Goal: Transaction & Acquisition: Purchase product/service

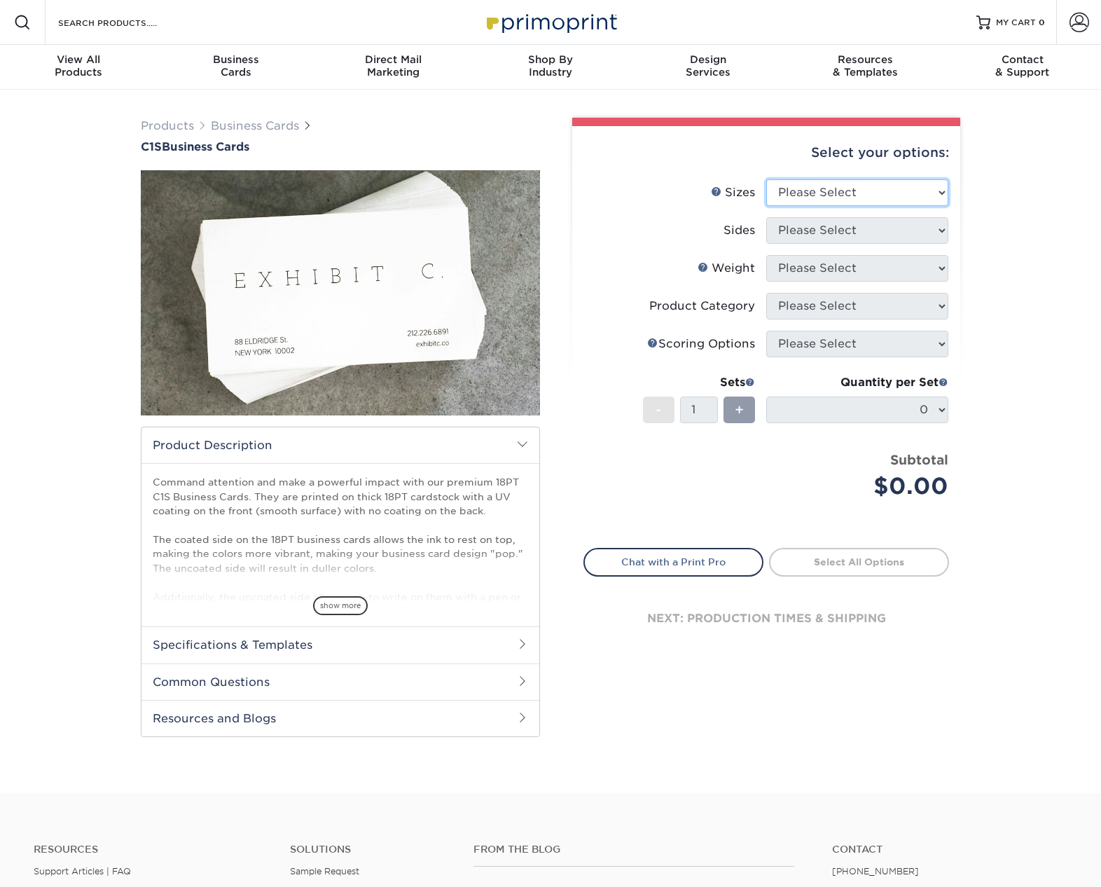
select select "2.00x3.50"
click option "2" x 3.5" - Standard" at bounding box center [0, 0] width 0 height 0
select select "13abbda7-1d64-4f25-8bb2-c179b224825d"
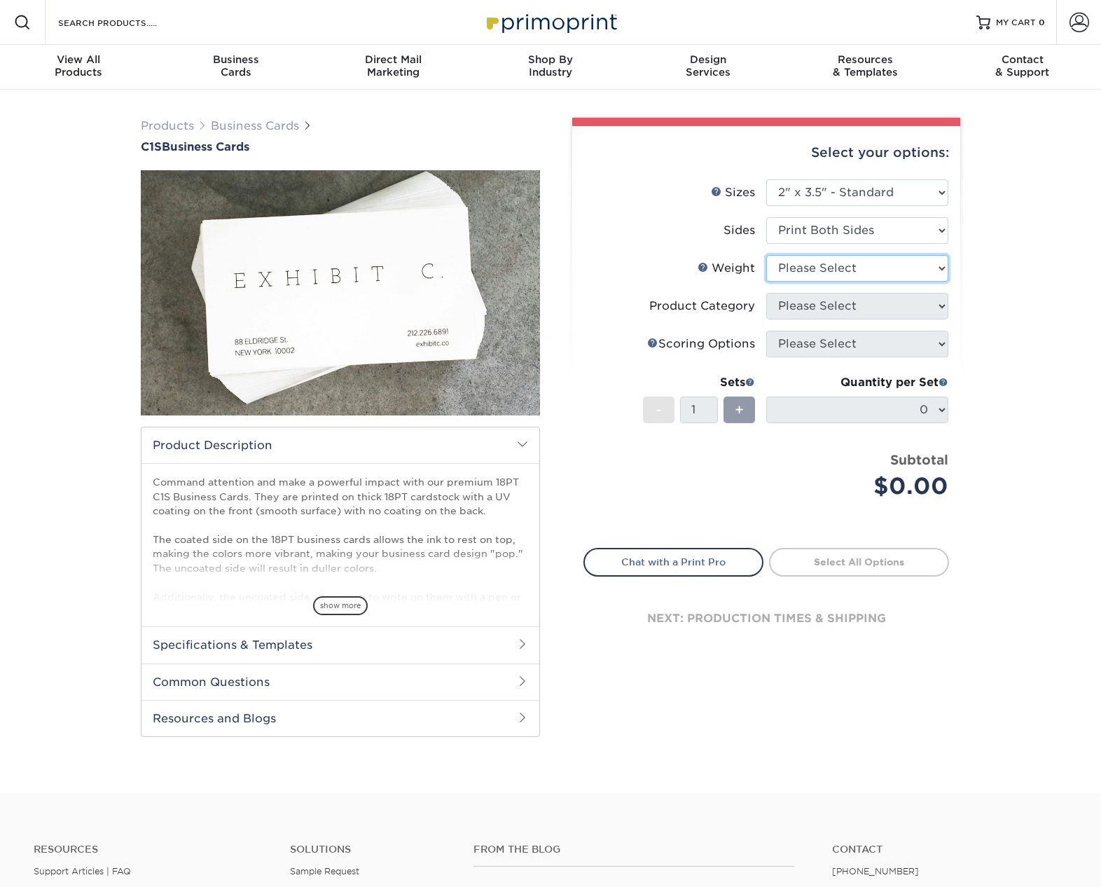
select select "18PTC1S"
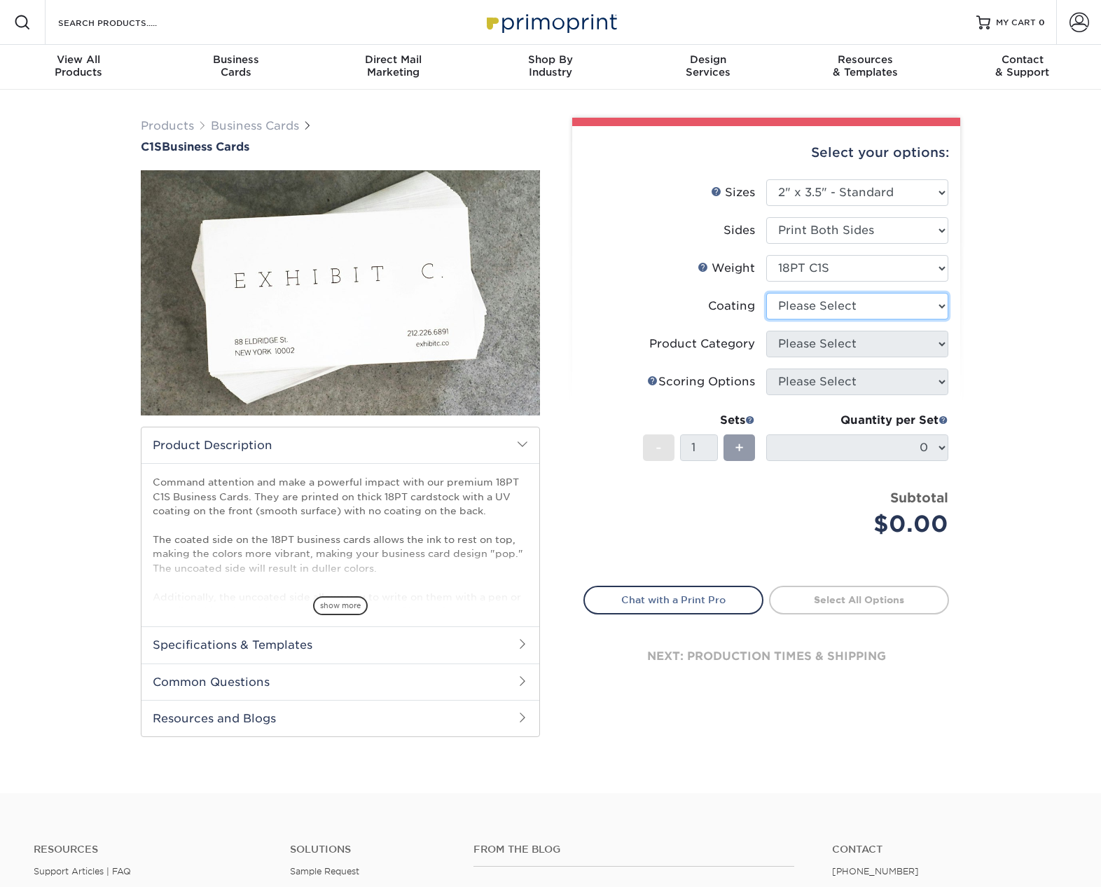
select select "3e7618de-abca-4bda-9f97-8b9129e913d8"
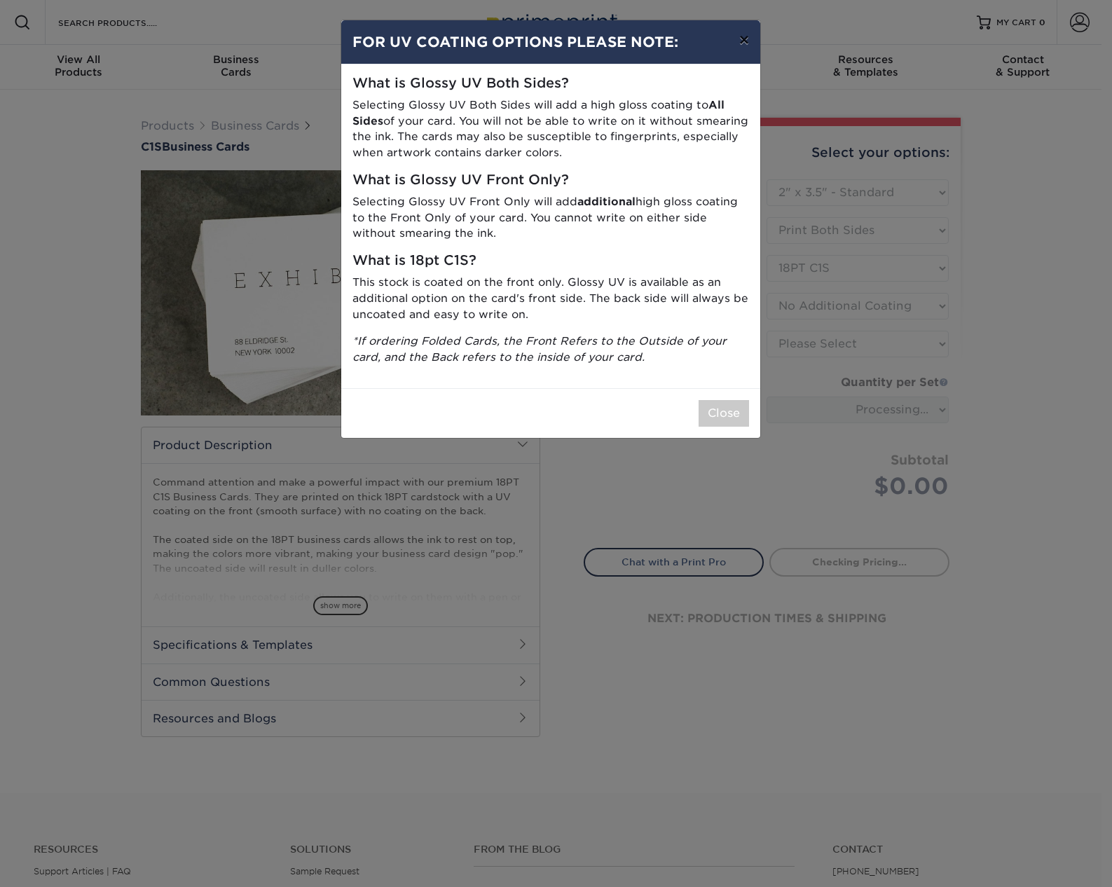
click at [744, 41] on button "×" at bounding box center [744, 39] width 32 height 39
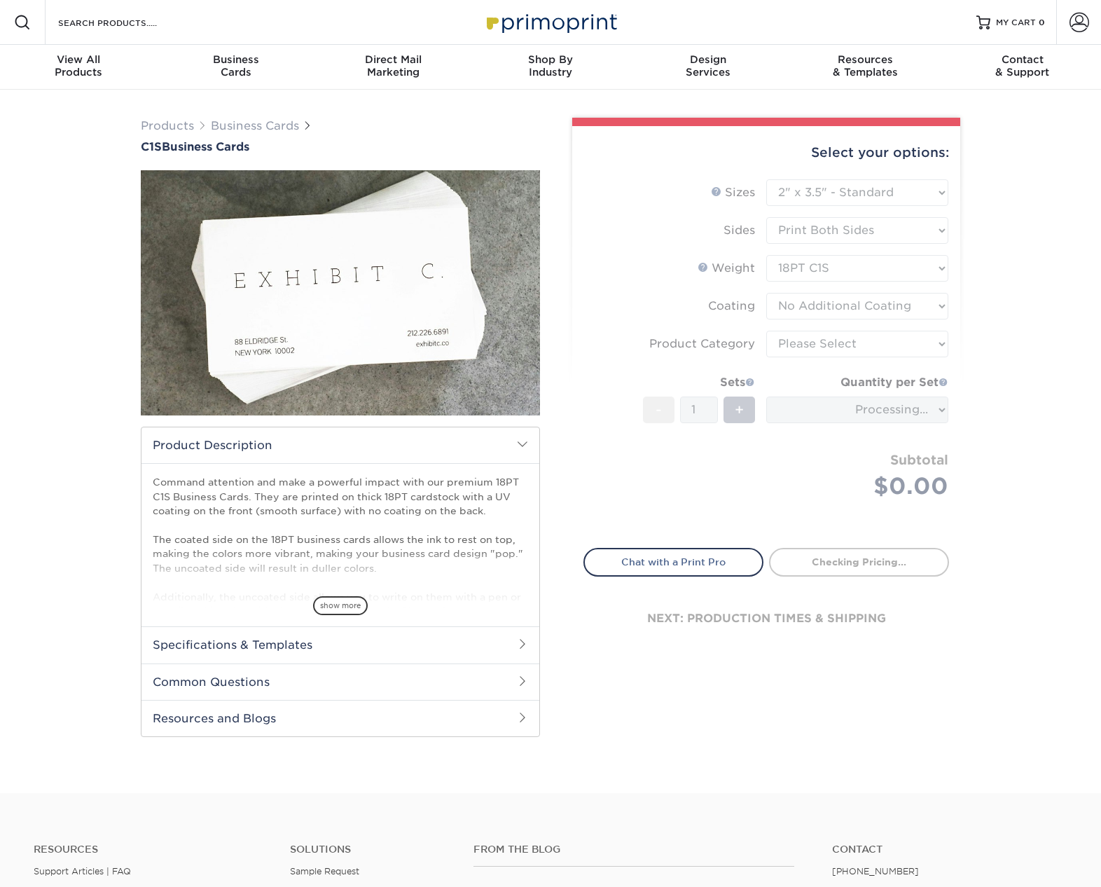
scroll to position [3, 0]
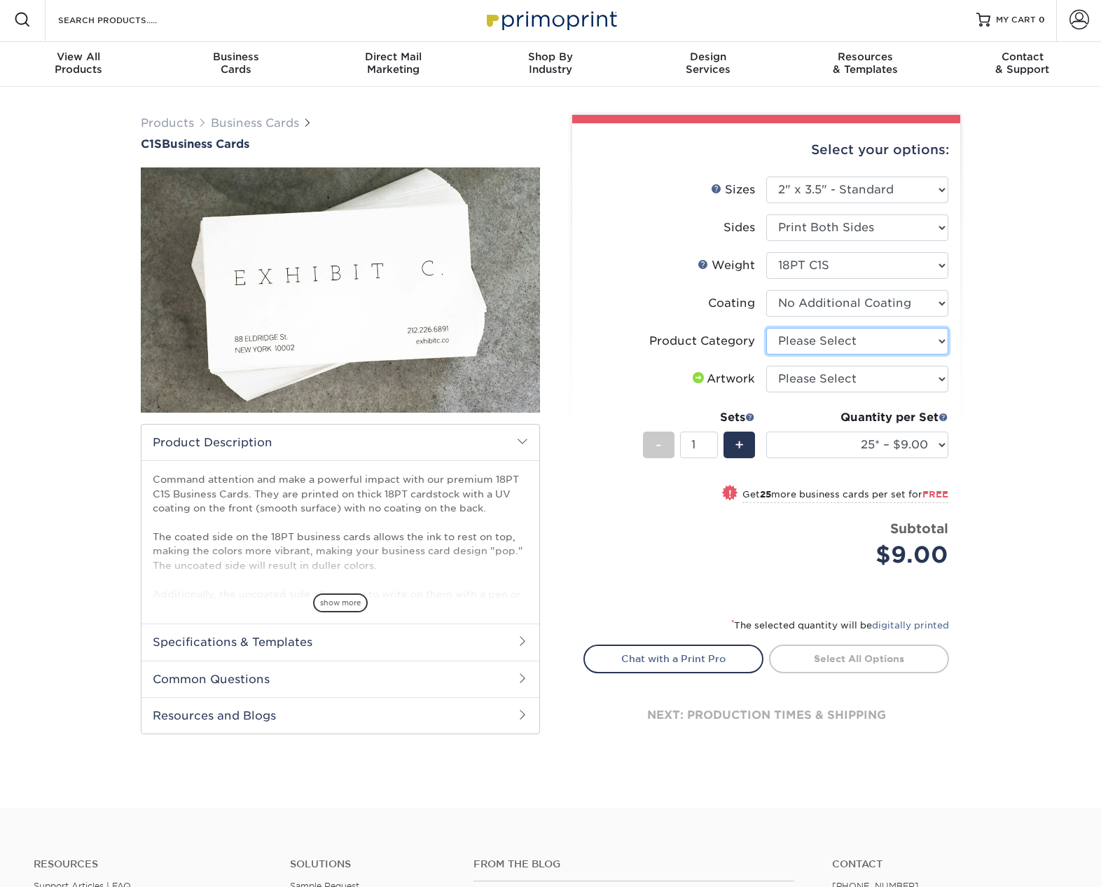
select select "3b5148f1-0588-4f88-a218-97bcfdce65c1"
click option "Business Cards" at bounding box center [0, 0] width 0 height 0
select select "upload"
click option "I will upload files" at bounding box center [0, 0] width 0 height 0
click at [998, 415] on div "Products Business Cards C1S Business Cards" at bounding box center [550, 447] width 1101 height 721
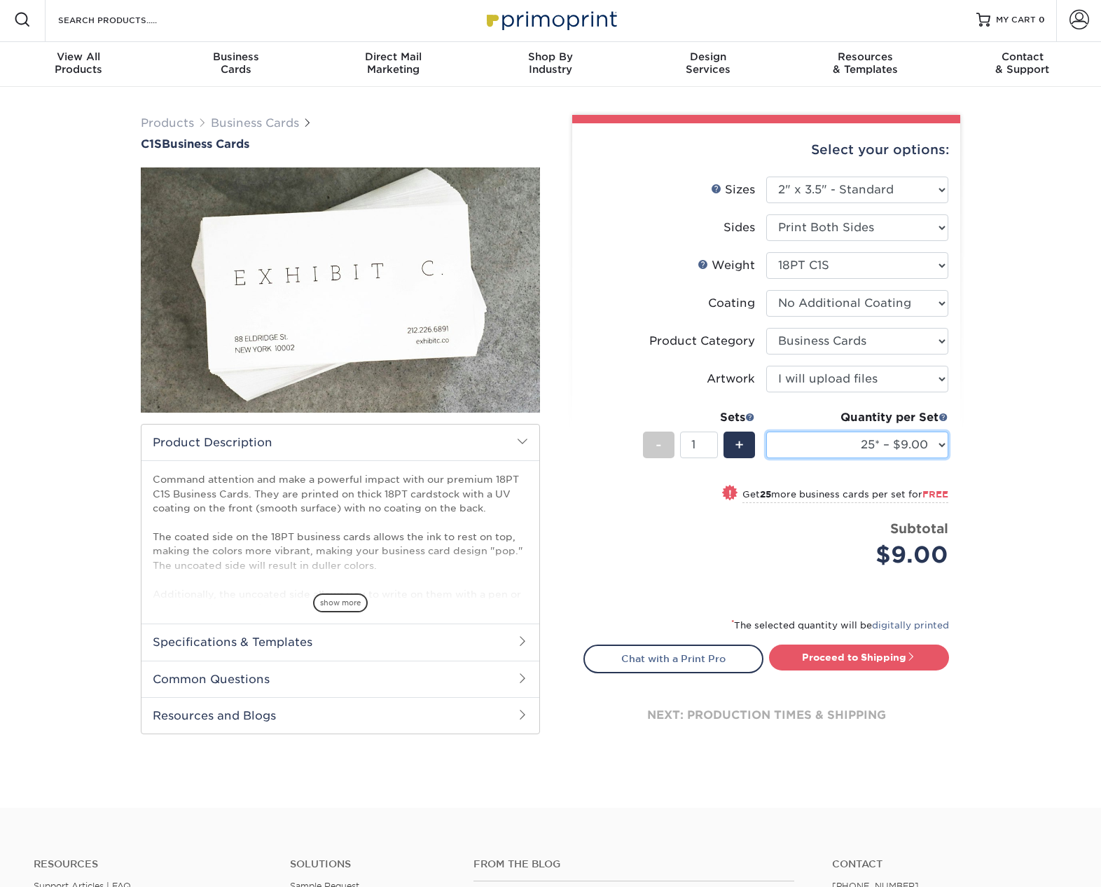
select select "500 – $37.00"
click option "500 – $37.00" at bounding box center [0, 0] width 0 height 0
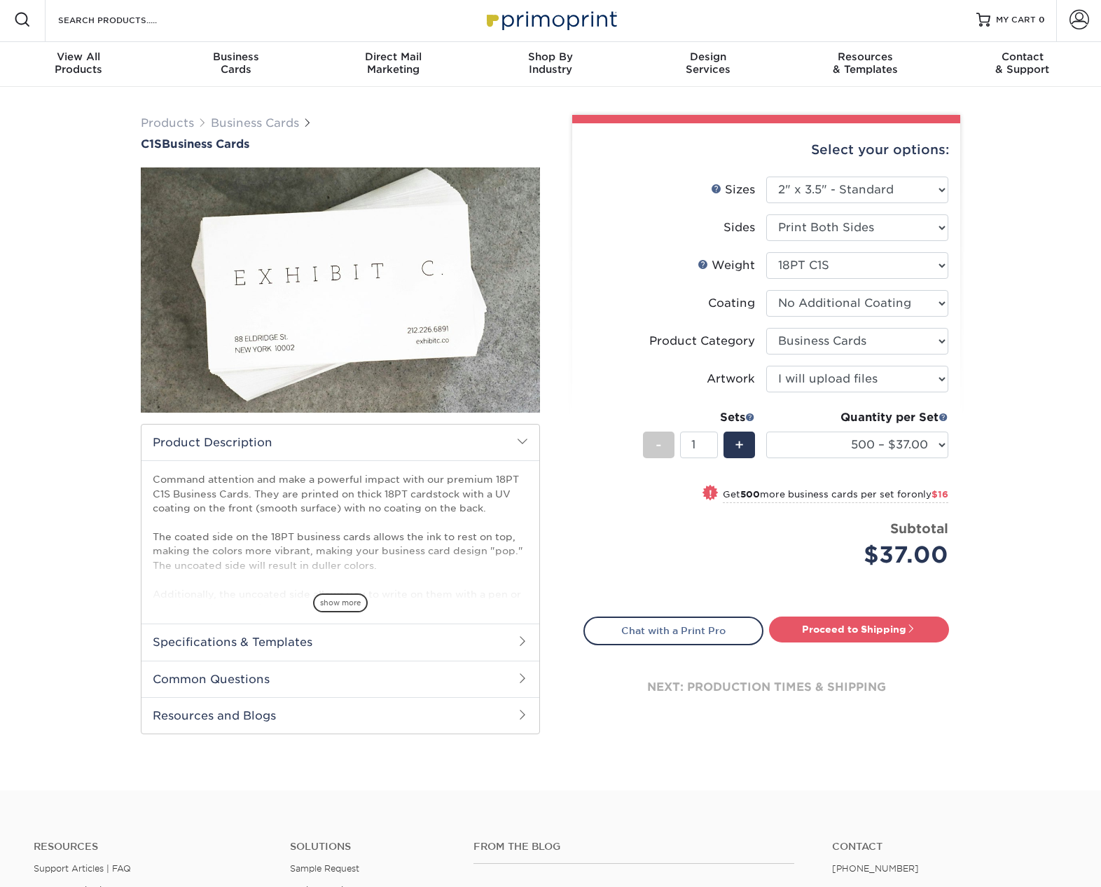
click at [1020, 463] on div "Products Business Cards C1S Business Cards" at bounding box center [550, 438] width 1101 height 703
